Goal: Task Accomplishment & Management: Complete application form

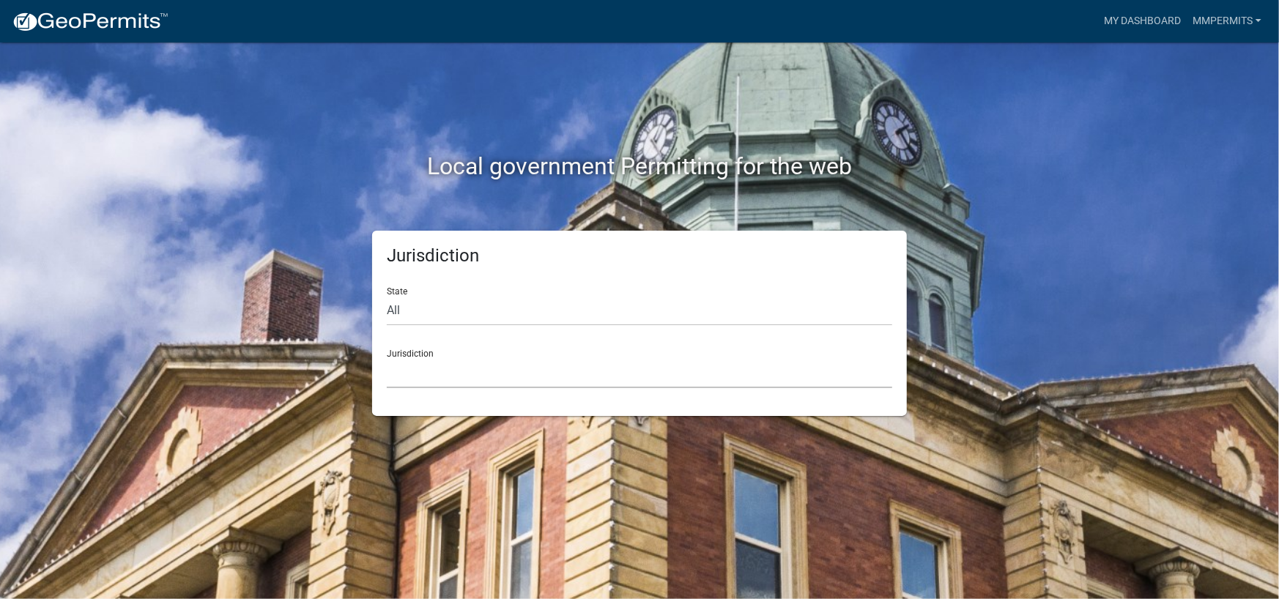
click at [566, 362] on select "[GEOGRAPHIC_DATA], [US_STATE] [GEOGRAPHIC_DATA], [US_STATE][PERSON_NAME][GEOGRA…" at bounding box center [640, 373] width 506 height 30
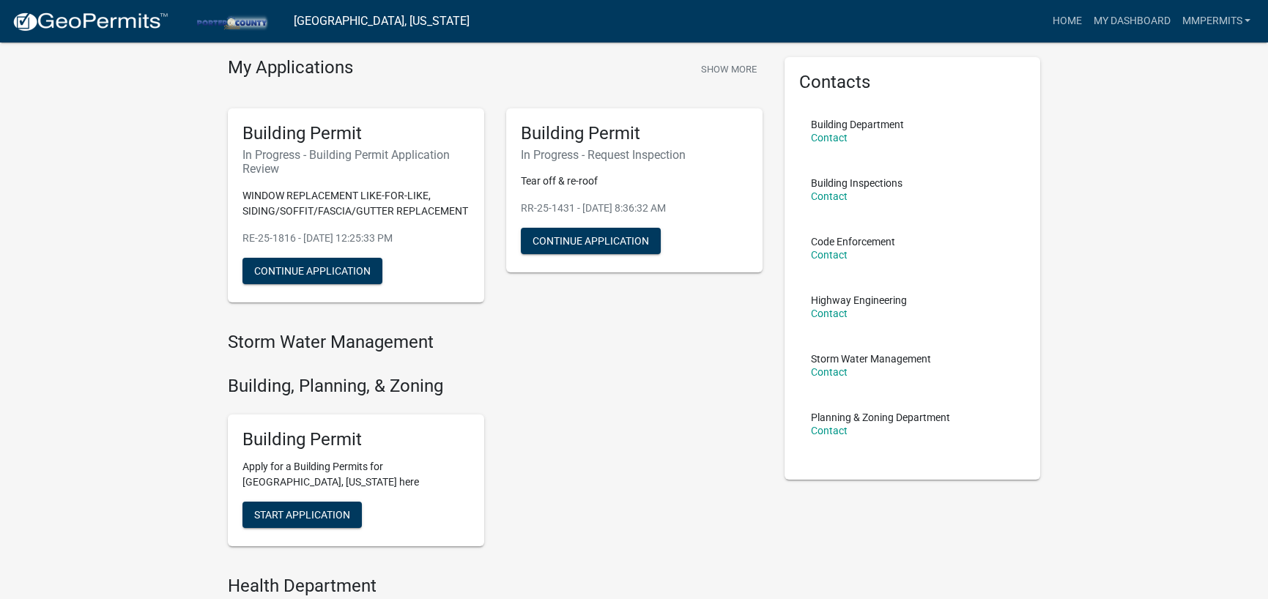
scroll to position [73, 0]
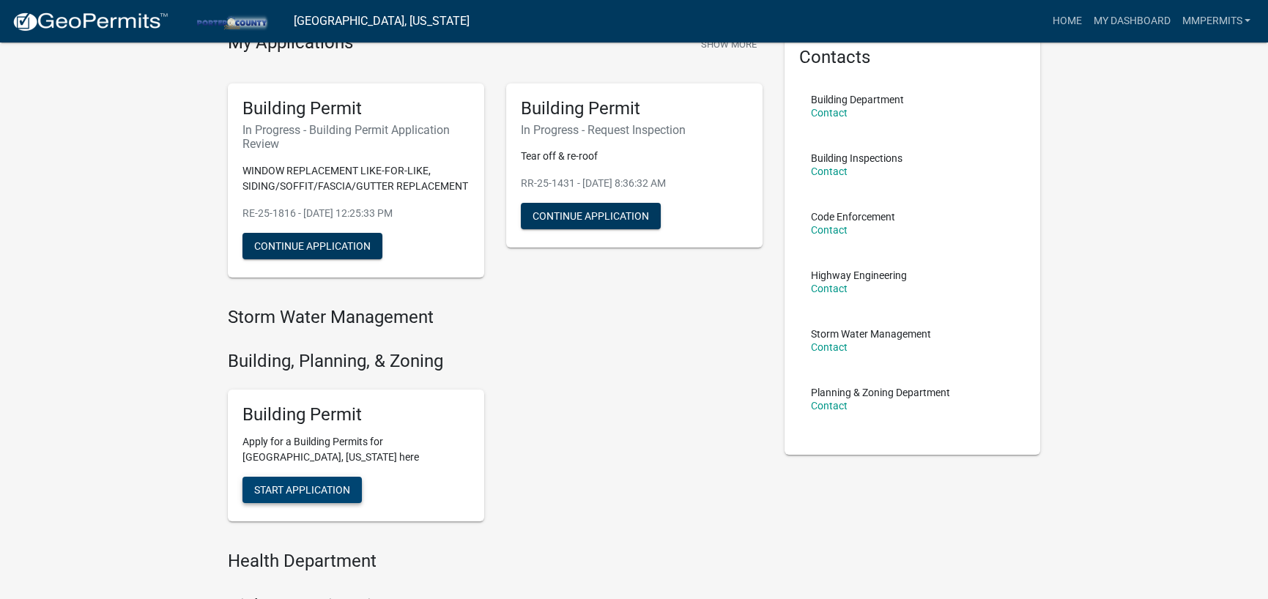
click at [333, 494] on span "Start Application" at bounding box center [302, 490] width 96 height 12
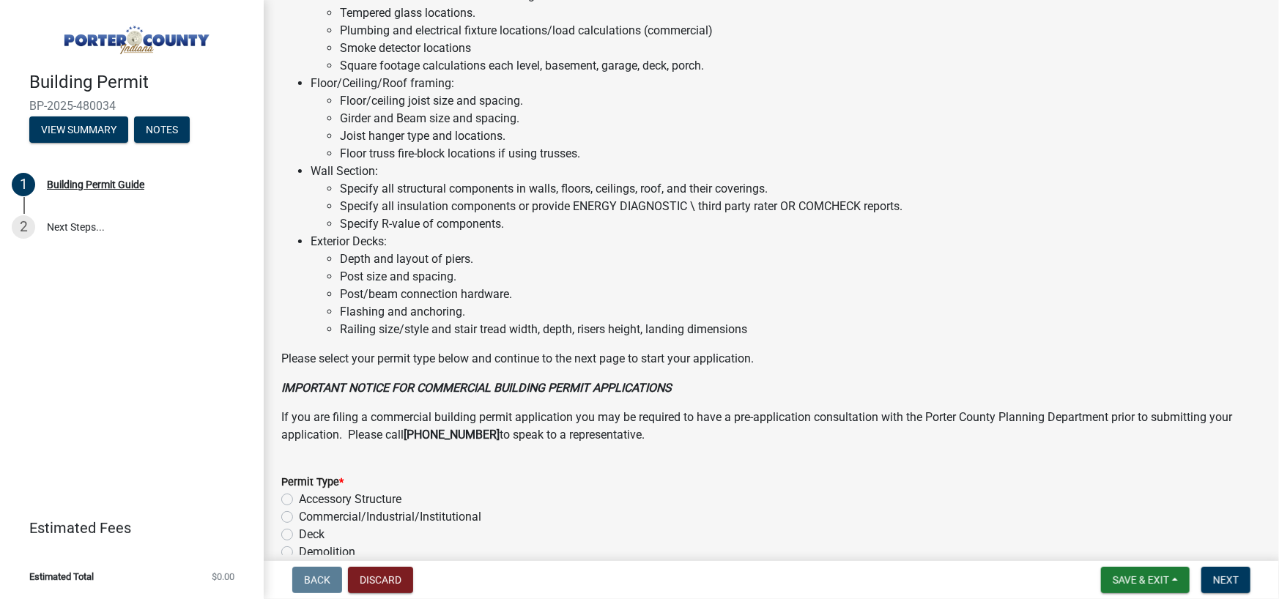
scroll to position [1092, 0]
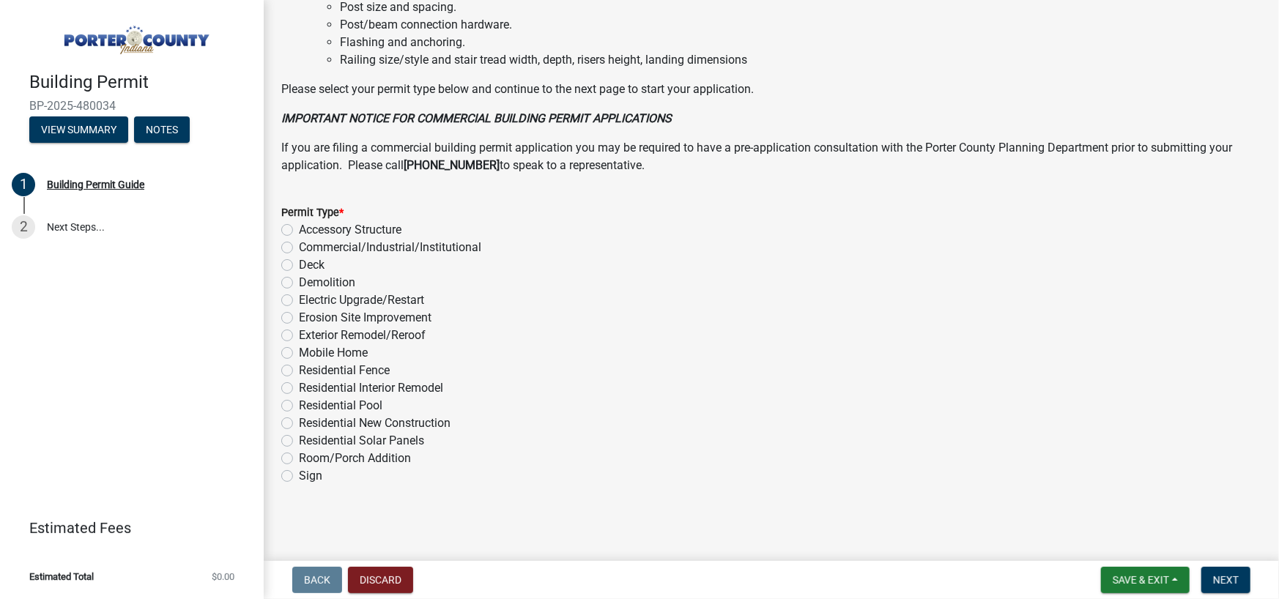
click at [299, 335] on label "Exterior Remodel/Reroof" at bounding box center [362, 336] width 127 height 18
click at [299, 335] on input "Exterior Remodel/Reroof" at bounding box center [304, 332] width 10 height 10
radio input "true"
click at [1216, 570] on button "Next" at bounding box center [1226, 580] width 49 height 26
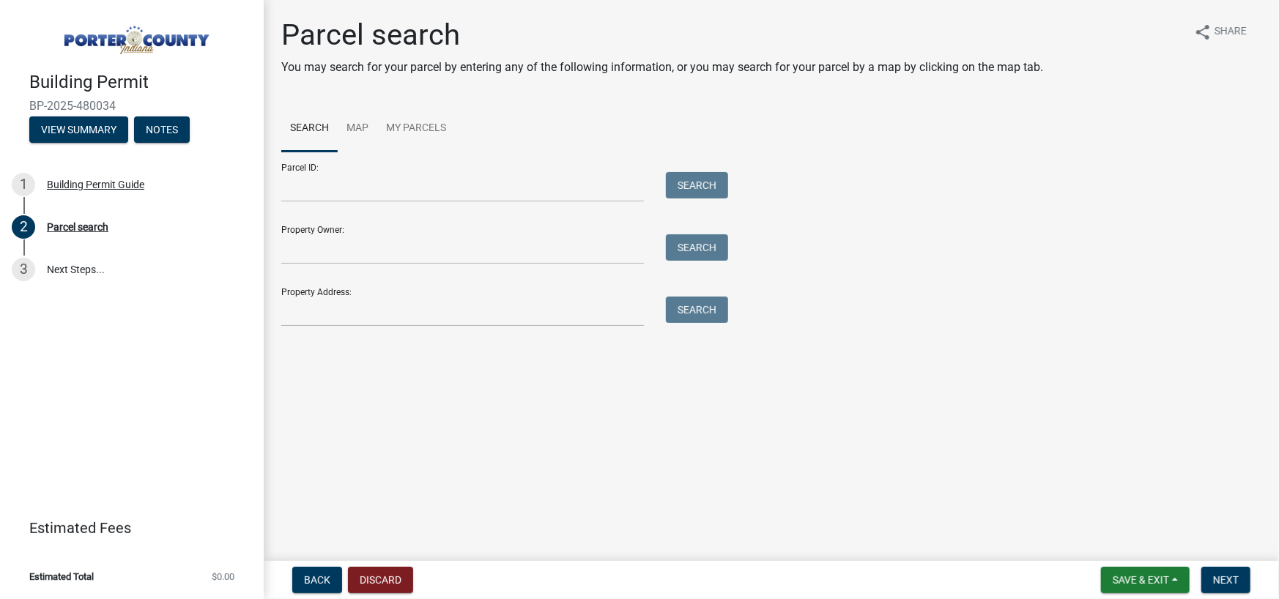
click at [322, 332] on div "Parcel search You may search for your parcel by entering any of the following i…" at bounding box center [771, 179] width 1002 height 322
click at [322, 314] on input "Property Address:" at bounding box center [462, 312] width 363 height 30
type input "1"
click at [679, 300] on button "Search" at bounding box center [697, 310] width 62 height 26
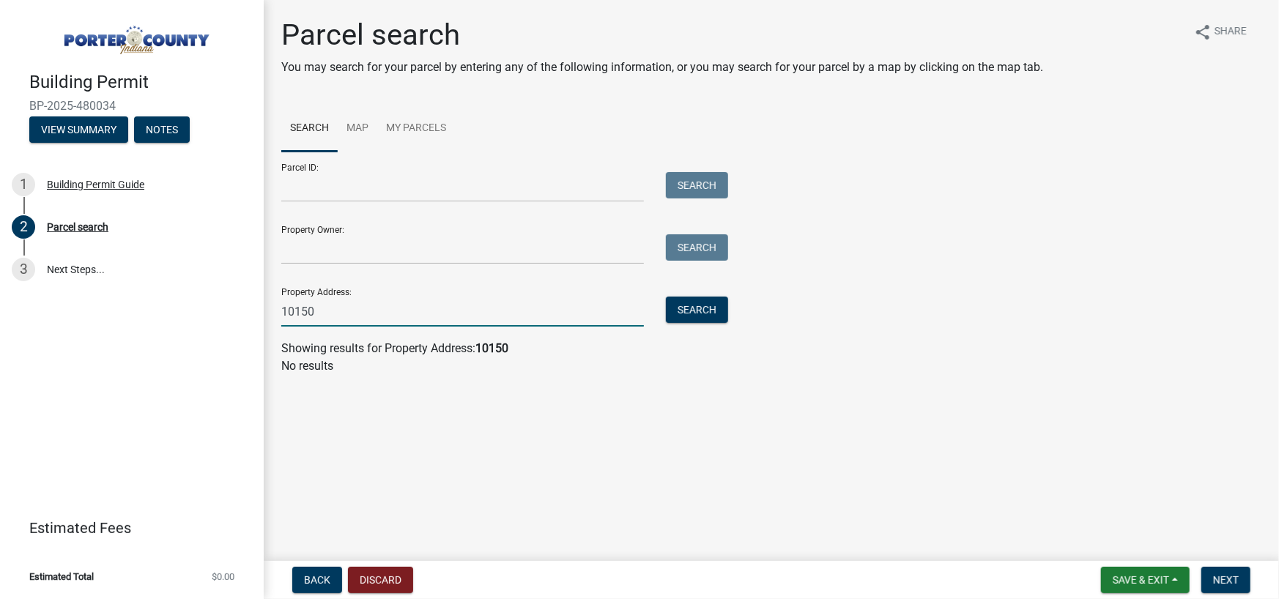
click at [566, 311] on input "10150" at bounding box center [462, 312] width 363 height 30
type input "1"
type input "s"
click at [520, 255] on input "Property Owner:" at bounding box center [462, 249] width 363 height 30
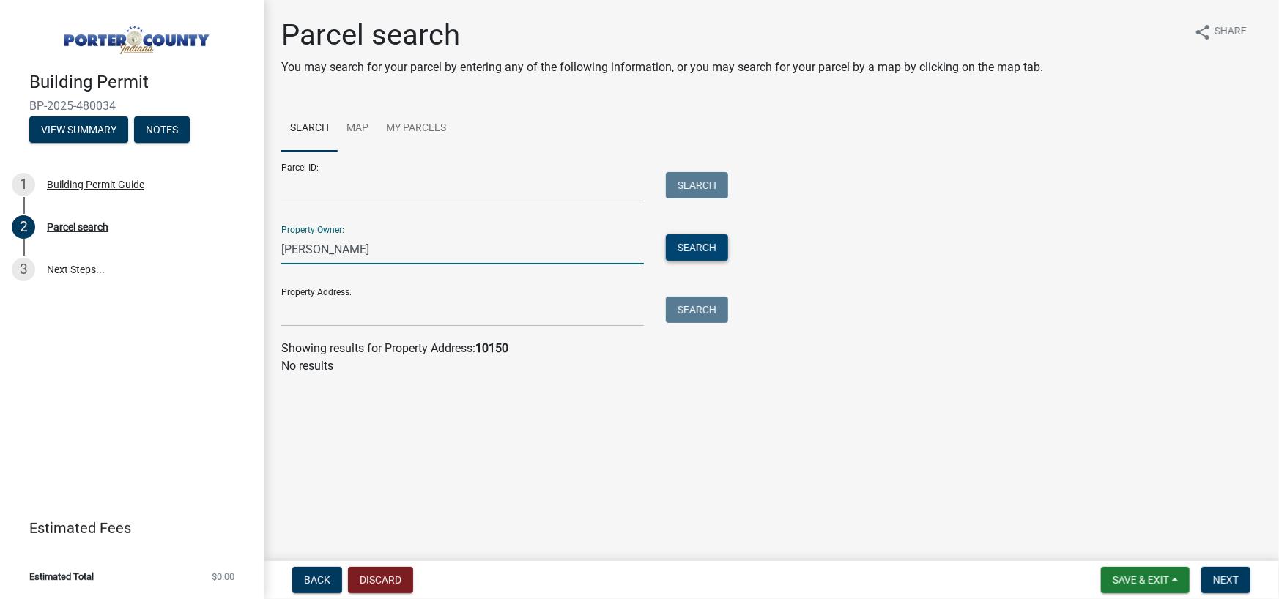
type input "[PERSON_NAME]"
click at [696, 259] on button "Search" at bounding box center [697, 247] width 62 height 26
